Goal: Task Accomplishment & Management: Manage account settings

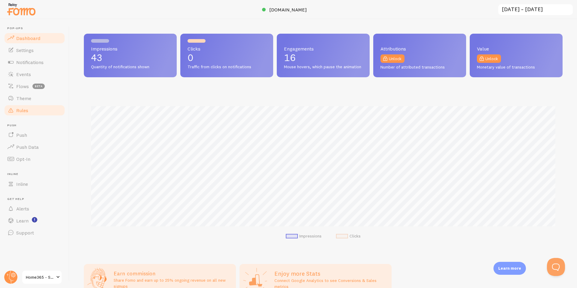
click at [23, 107] on span "Rules" at bounding box center [22, 110] width 12 height 6
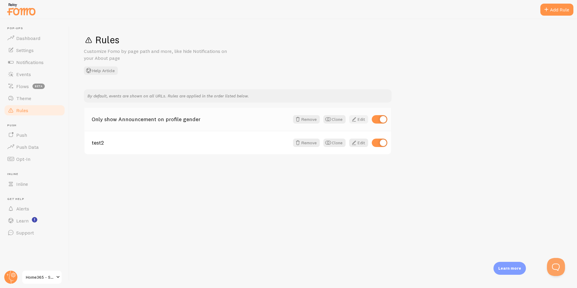
click at [360, 117] on link "Edit" at bounding box center [358, 119] width 19 height 8
click at [358, 145] on link "Edit" at bounding box center [358, 143] width 19 height 8
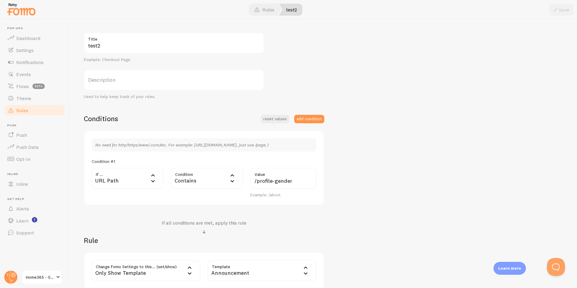
scroll to position [76, 0]
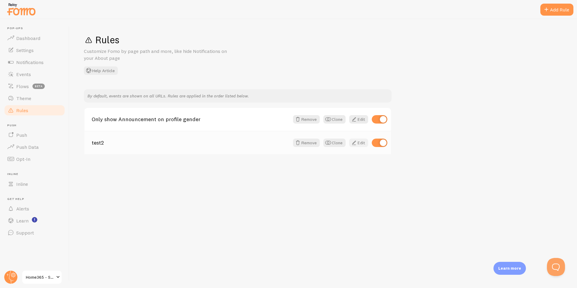
click at [359, 143] on link "Edit" at bounding box center [358, 143] width 19 height 8
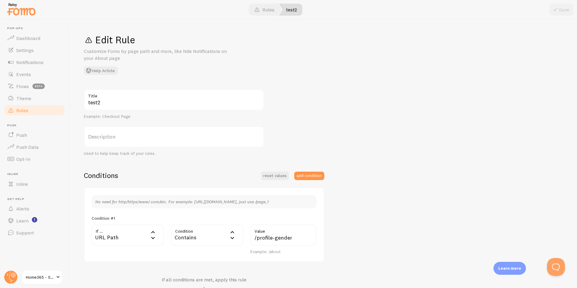
scroll to position [111, 0]
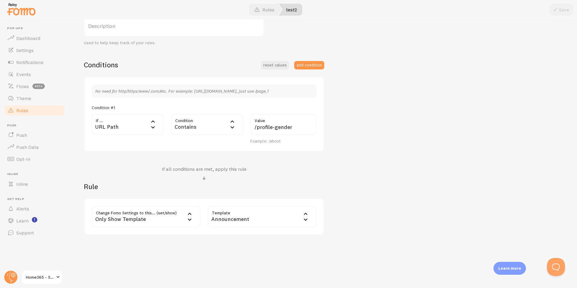
click at [123, 127] on div "URL Path" at bounding box center [128, 124] width 72 height 21
click at [351, 172] on div "test2 Title Example: Checkout Page Description Used to help keep track of your …" at bounding box center [323, 107] width 479 height 257
click at [162, 215] on div "Only Show Template" at bounding box center [146, 216] width 109 height 21
click at [246, 279] on div "Edit Rule Customize Fomo by page path and more, like hide Notifications on your…" at bounding box center [323, 153] width 508 height 269
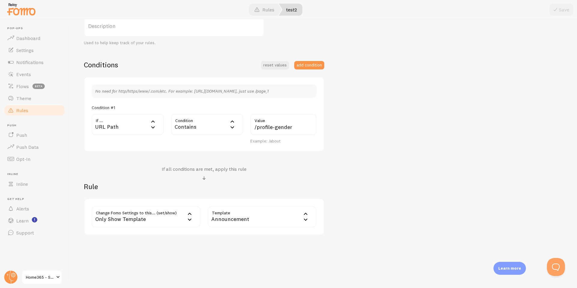
click at [169, 221] on div "Only Show Template" at bounding box center [146, 216] width 109 height 21
click at [174, 185] on h2 "Rule" at bounding box center [204, 186] width 241 height 9
drag, startPoint x: 274, startPoint y: 127, endPoint x: 251, endPoint y: 129, distance: 23.6
click at [251, 129] on input "/profile-gender" at bounding box center [284, 124] width 66 height 21
type input "gender"
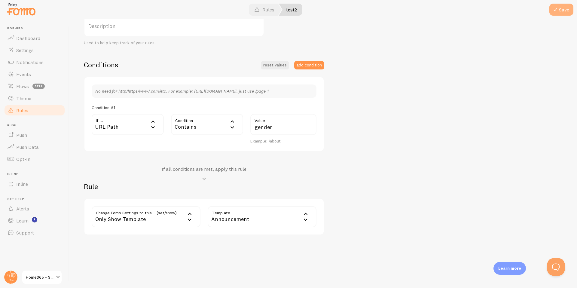
click at [561, 8] on button "Save" at bounding box center [562, 10] width 24 height 12
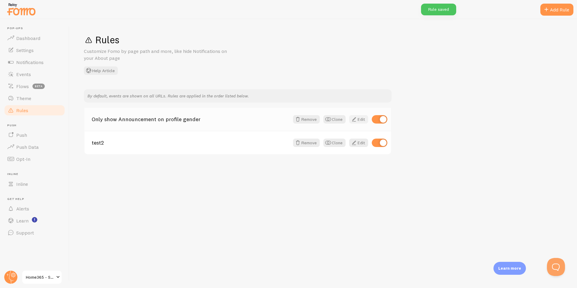
click at [361, 120] on link "Edit" at bounding box center [358, 119] width 19 height 8
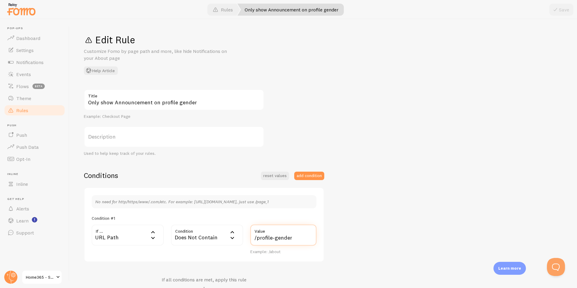
drag, startPoint x: 274, startPoint y: 238, endPoint x: 248, endPoint y: 238, distance: 26.2
click at [248, 238] on div "/profile-gender Value Example: /about" at bounding box center [283, 240] width 73 height 30
type input "gender"
click at [560, 9] on button "Save" at bounding box center [562, 10] width 24 height 12
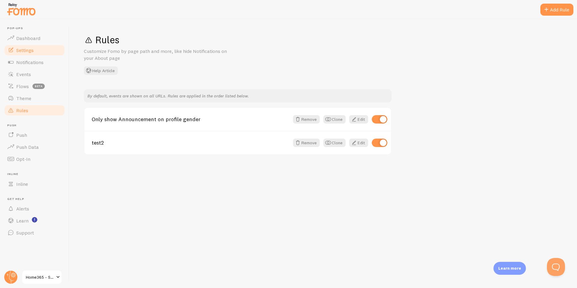
click at [22, 49] on span "Settings" at bounding box center [24, 50] width 17 height 6
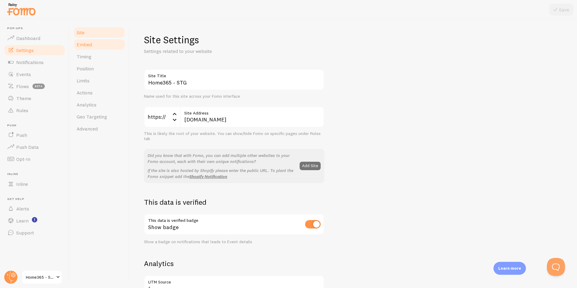
click at [87, 44] on span "Embed" at bounding box center [84, 45] width 15 height 6
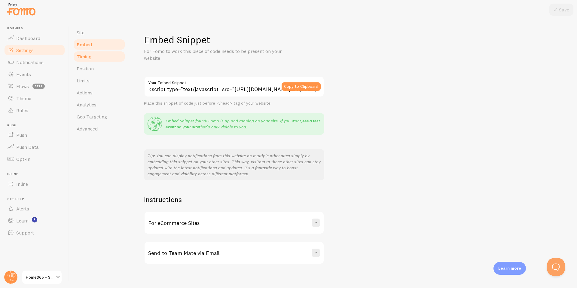
click at [85, 59] on span "Timing" at bounding box center [84, 57] width 15 height 6
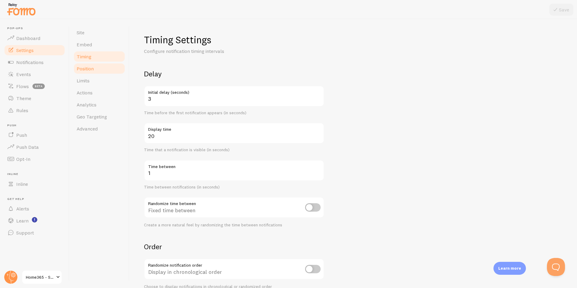
click at [85, 72] on link "Position" at bounding box center [99, 69] width 53 height 12
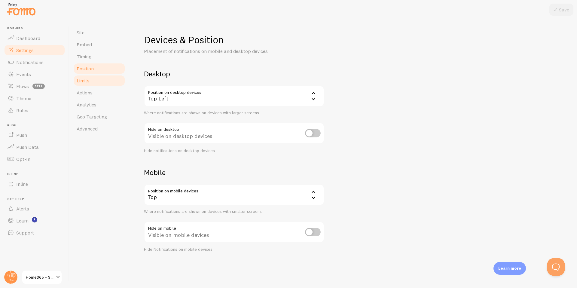
click at [84, 81] on span "Limits" at bounding box center [83, 81] width 13 height 6
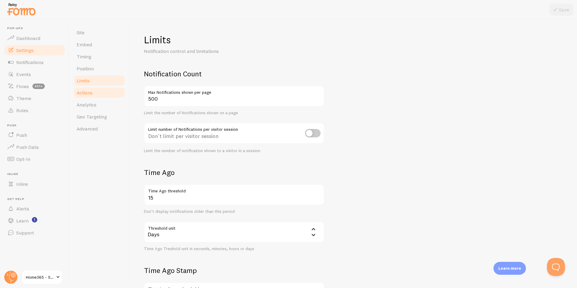
click at [85, 90] on span "Actions" at bounding box center [85, 93] width 16 height 6
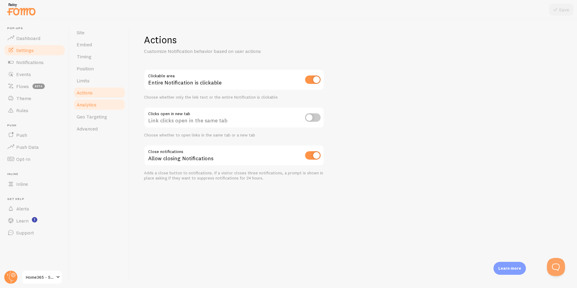
click at [87, 100] on link "Analytics" at bounding box center [99, 105] width 53 height 12
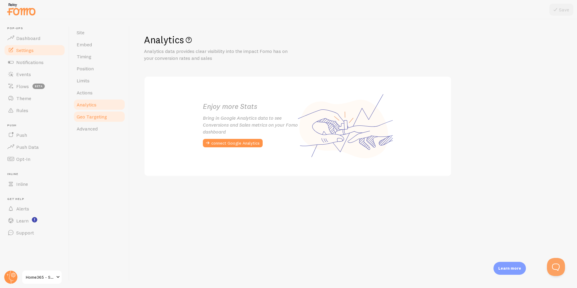
click at [90, 120] on link "Geo Targeting" at bounding box center [99, 117] width 53 height 12
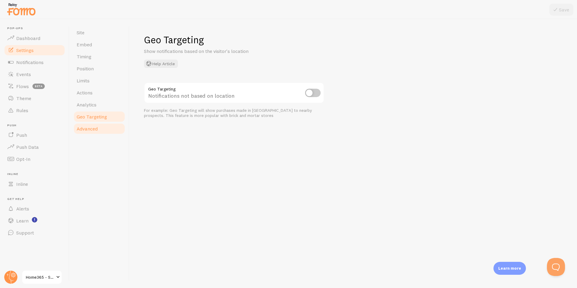
click at [85, 131] on span "Advanced" at bounding box center [87, 129] width 21 height 6
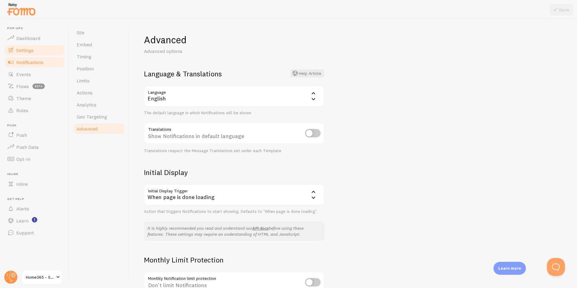
click at [23, 65] on link "Notifications" at bounding box center [35, 62] width 62 height 12
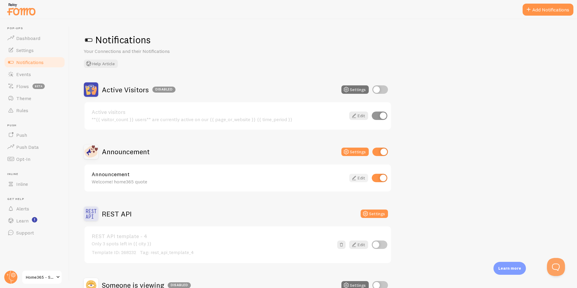
click at [361, 180] on link "Edit" at bounding box center [358, 178] width 19 height 8
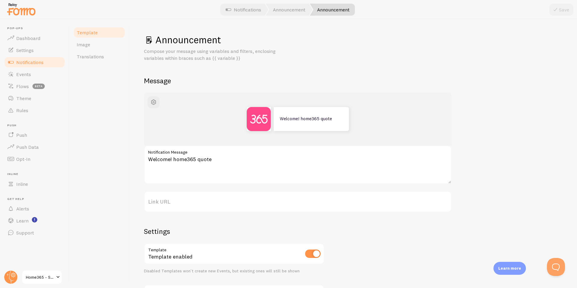
click at [178, 201] on label "Link URL" at bounding box center [298, 201] width 308 height 21
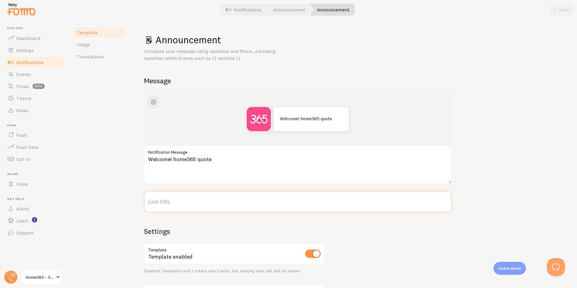
click at [178, 201] on input "Link URL" at bounding box center [298, 201] width 308 height 21
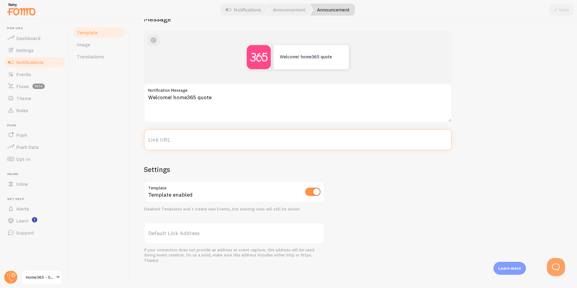
scroll to position [62, 0]
click at [180, 235] on label "Default Link Address" at bounding box center [234, 233] width 180 height 21
click at [180, 150] on input "Link URL" at bounding box center [298, 139] width 308 height 21
drag, startPoint x: 177, startPoint y: 252, endPoint x: 215, endPoint y: 252, distance: 38.5
click at [215, 252] on div "If your connection does not provide an address at event capture, this address w…" at bounding box center [234, 255] width 180 height 16
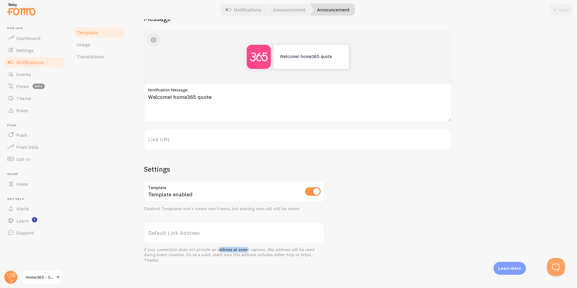
drag, startPoint x: 219, startPoint y: 250, endPoint x: 247, endPoint y: 250, distance: 27.7
click at [247, 250] on div "If your connection does not provide an address at event capture, this address w…" at bounding box center [234, 255] width 180 height 16
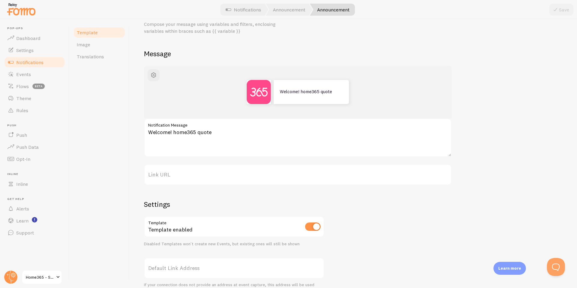
scroll to position [0, 0]
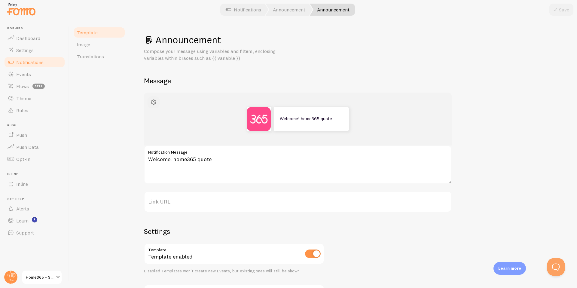
click at [154, 99] on span "button" at bounding box center [153, 102] width 7 height 7
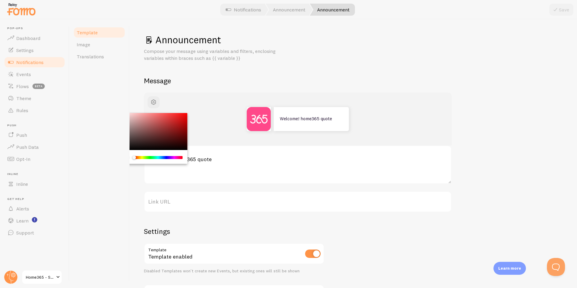
click at [228, 79] on h2 "Message" at bounding box center [353, 80] width 419 height 9
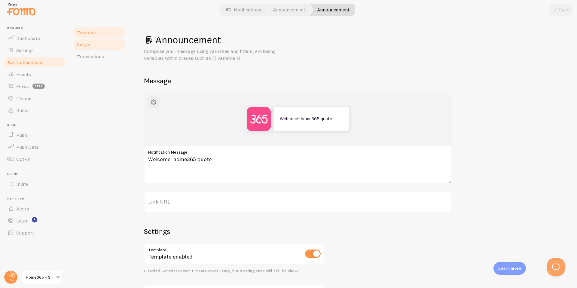
click at [85, 44] on span "Image" at bounding box center [84, 45] width 14 height 6
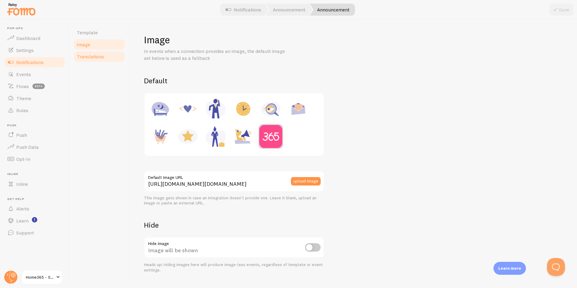
click at [89, 55] on span "Translations" at bounding box center [90, 57] width 27 height 6
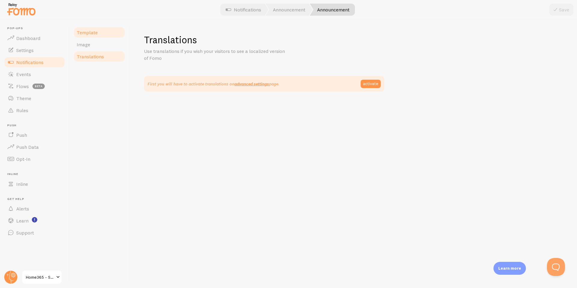
click at [90, 32] on span "Template" at bounding box center [87, 32] width 21 height 6
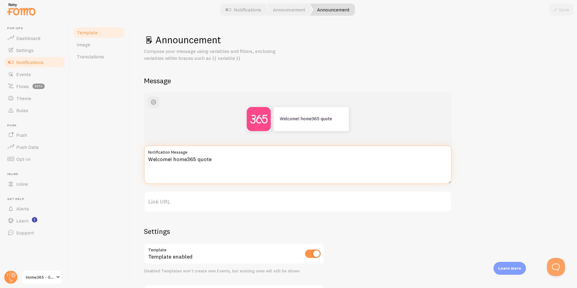
click at [219, 160] on textarea "Welcome! home365 quote" at bounding box center [298, 165] width 308 height 38
type textarea "Welcome! home365 quote !!!!!"
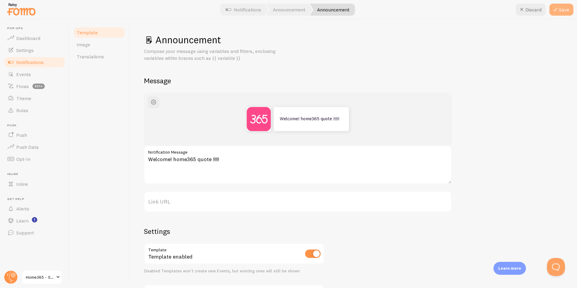
click at [562, 10] on button "Save" at bounding box center [562, 10] width 24 height 12
click at [22, 107] on span "Rules" at bounding box center [22, 110] width 12 height 6
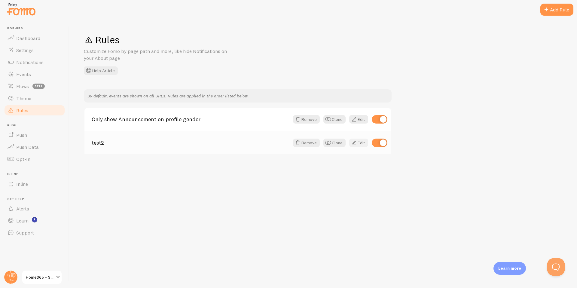
click at [359, 143] on link "Edit" at bounding box center [358, 143] width 19 height 8
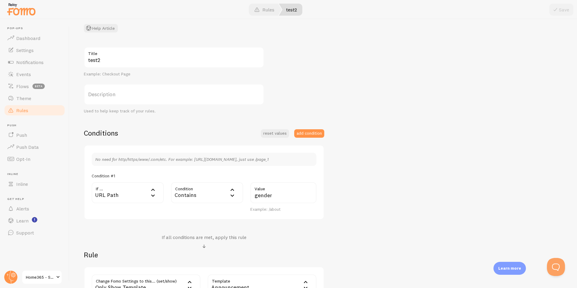
scroll to position [108, 0]
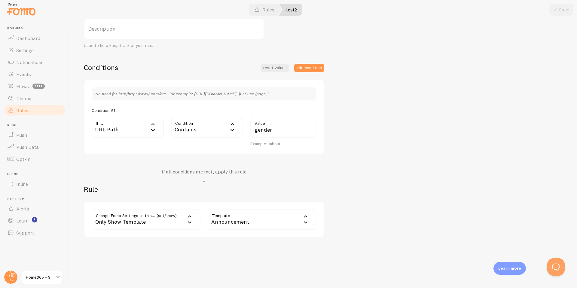
click at [209, 128] on div "Contains" at bounding box center [207, 127] width 72 height 21
click at [200, 145] on li "Equals" at bounding box center [207, 146] width 71 height 11
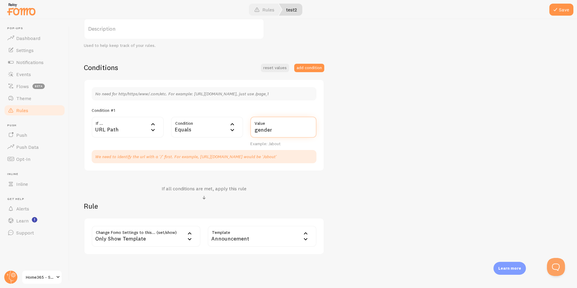
click at [262, 130] on input "gender" at bounding box center [284, 127] width 66 height 21
paste input "/quote/questionnaire/profile-"
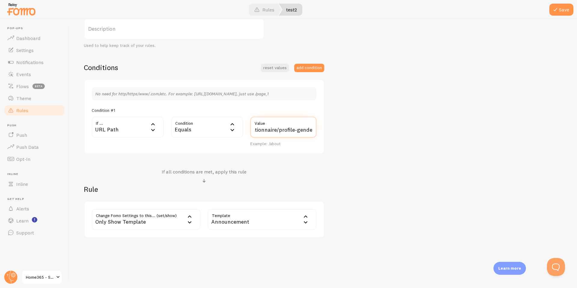
type input "/quote/questionnaire/profile-gender"
click at [149, 223] on div "Only Show Template" at bounding box center [146, 219] width 109 height 21
click at [240, 269] on div "Edit Rule Customize Fomo by page path and more, like hide Notifications on your…" at bounding box center [323, 153] width 508 height 269
click at [565, 7] on button "Save" at bounding box center [562, 10] width 24 height 12
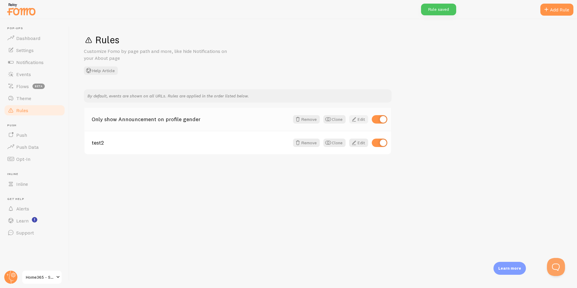
click at [358, 120] on link "Edit" at bounding box center [358, 119] width 19 height 8
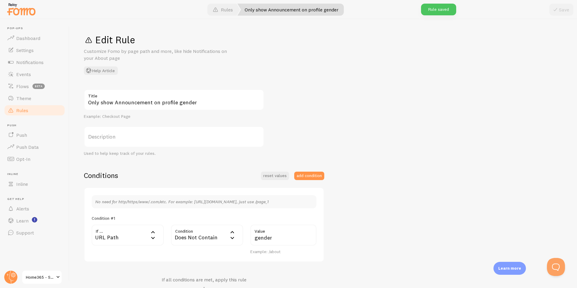
click at [192, 236] on div "Does Not Contain" at bounding box center [207, 235] width 72 height 21
click at [188, 264] on li "Not Equal" at bounding box center [207, 265] width 71 height 11
click at [274, 235] on input "gender" at bounding box center [284, 235] width 66 height 21
paste input "/quote/questionnaire/profile-"
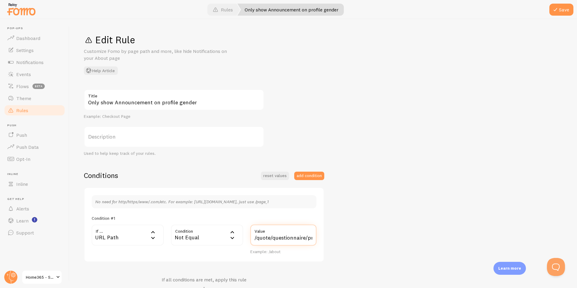
scroll to position [0, 29]
type input "/quote/questionnaire/profile-gender"
click at [560, 11] on button "Save" at bounding box center [562, 10] width 24 height 12
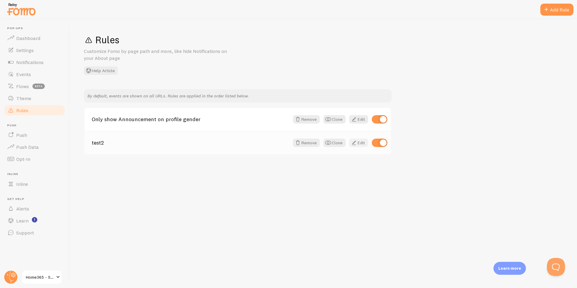
click at [360, 144] on link "Edit" at bounding box center [358, 143] width 19 height 8
click at [382, 118] on input "checkbox" at bounding box center [380, 119] width 16 height 8
checkbox input "false"
